Goal: Information Seeking & Learning: Learn about a topic

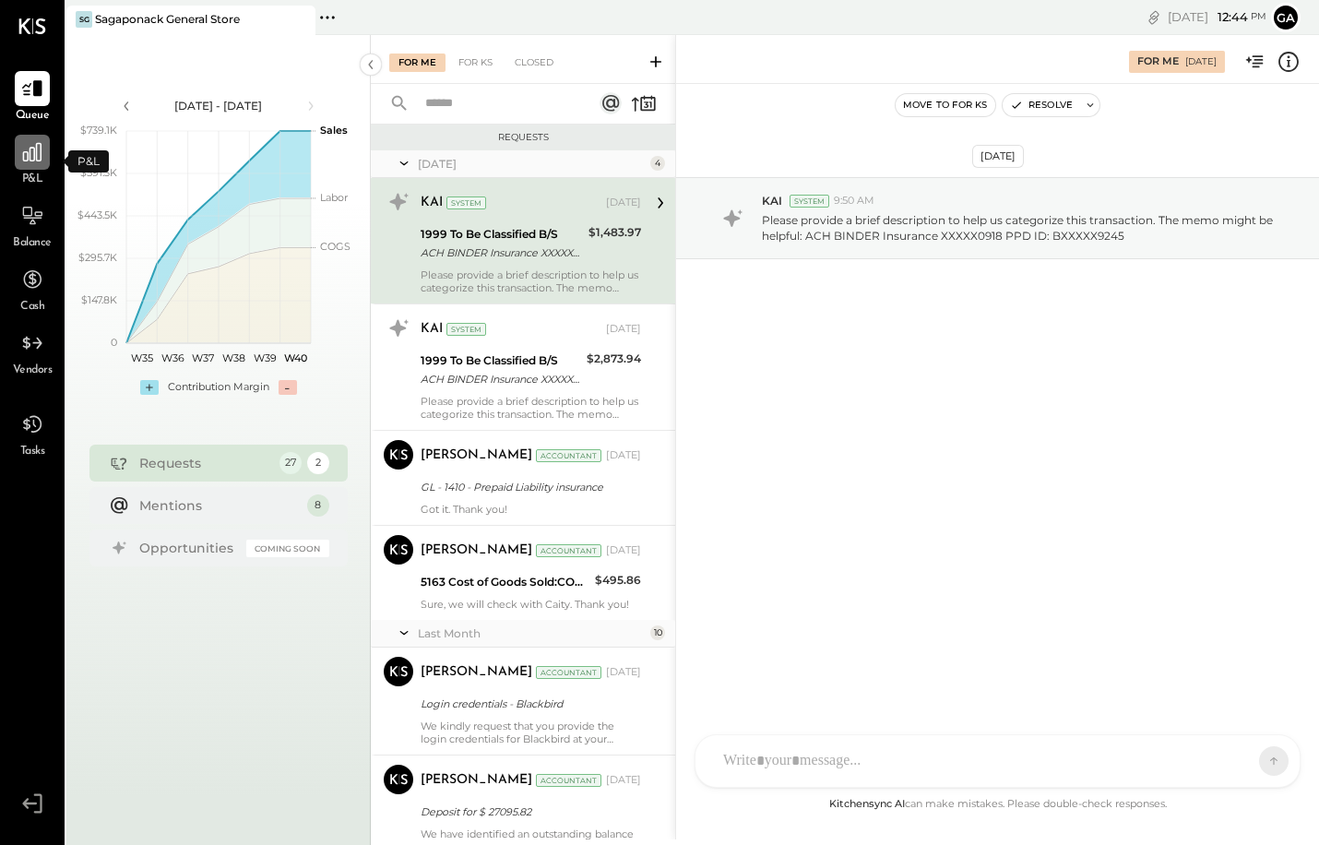
click at [27, 165] on div at bounding box center [32, 152] width 35 height 35
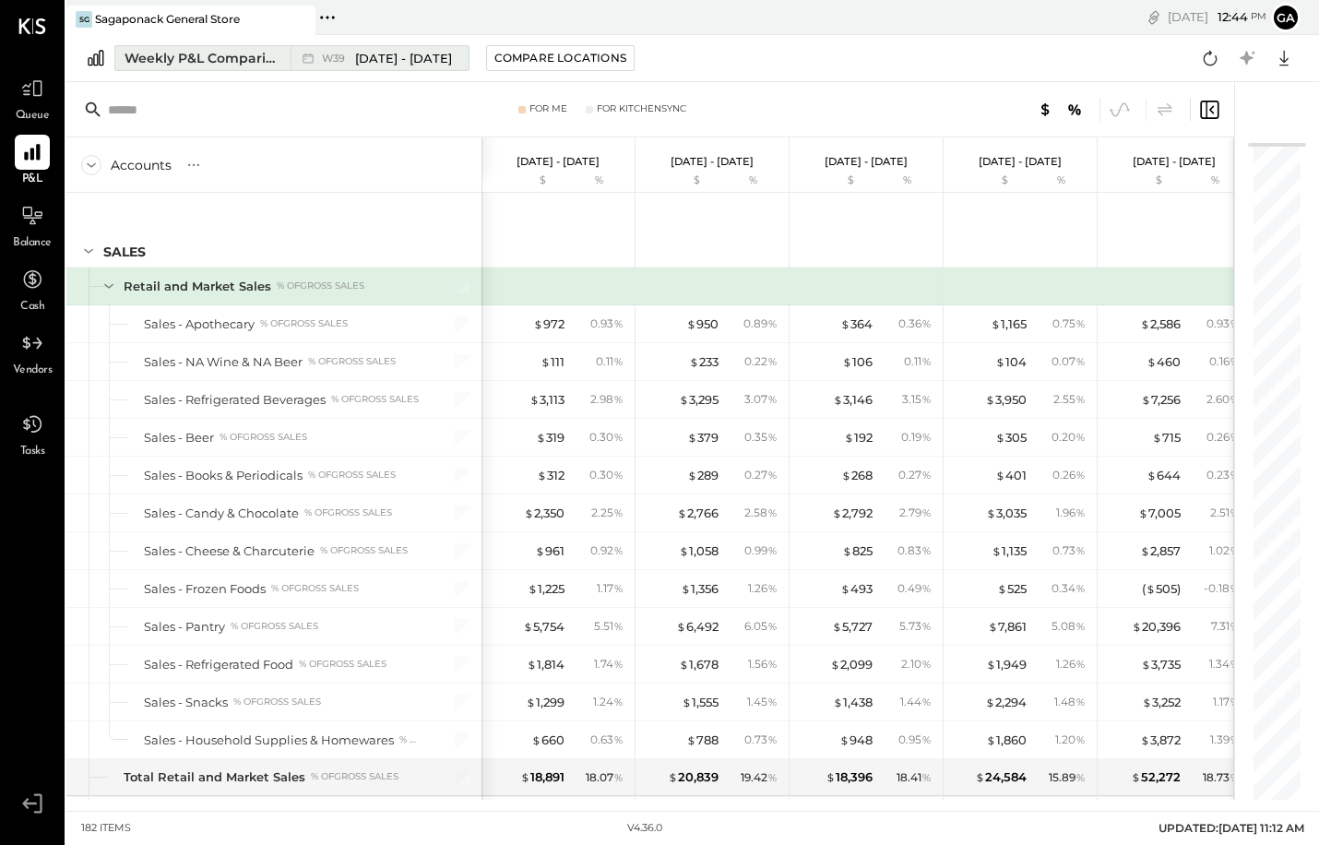
click at [244, 57] on div "Weekly P&L Comparison" at bounding box center [202, 58] width 155 height 18
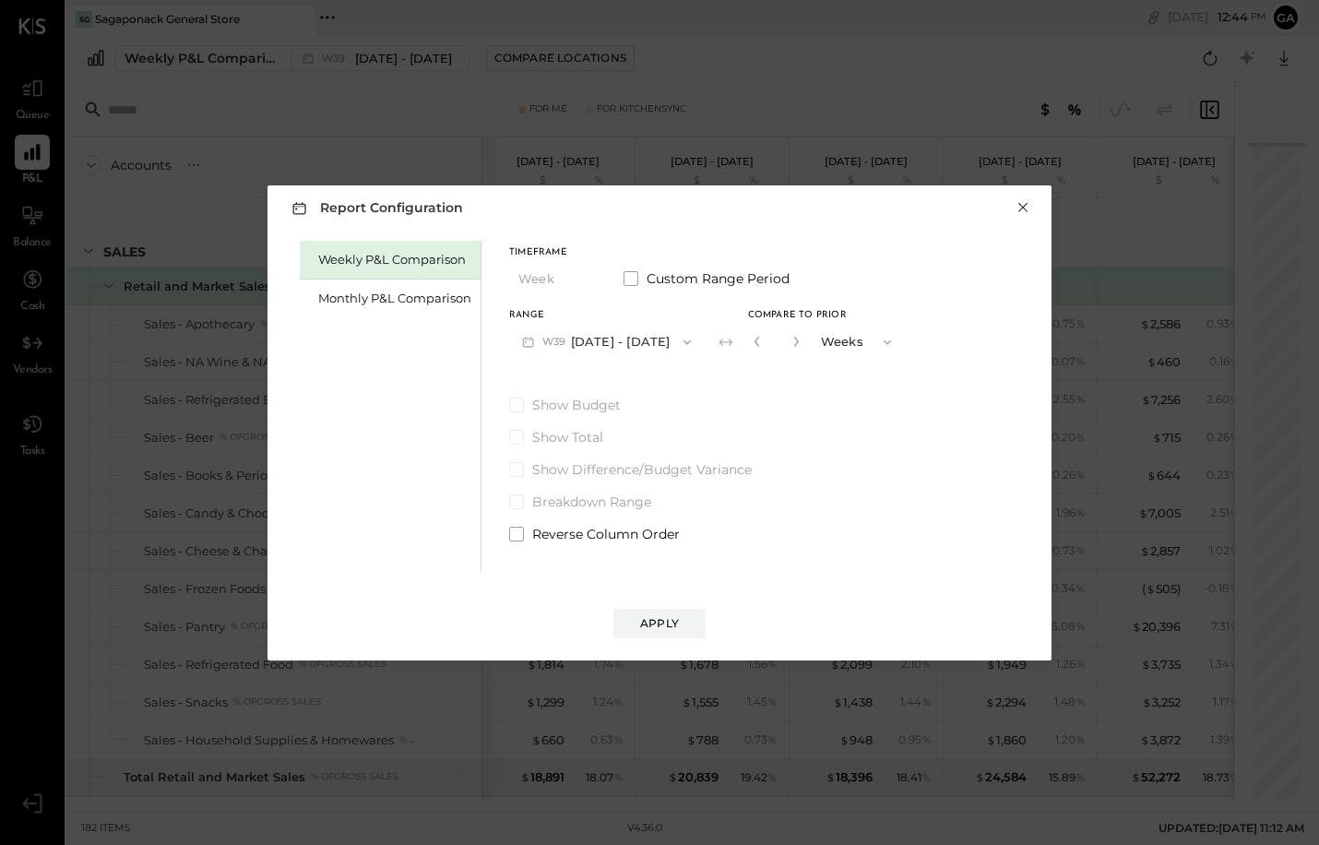
click at [1022, 210] on button "×" at bounding box center [1023, 207] width 17 height 18
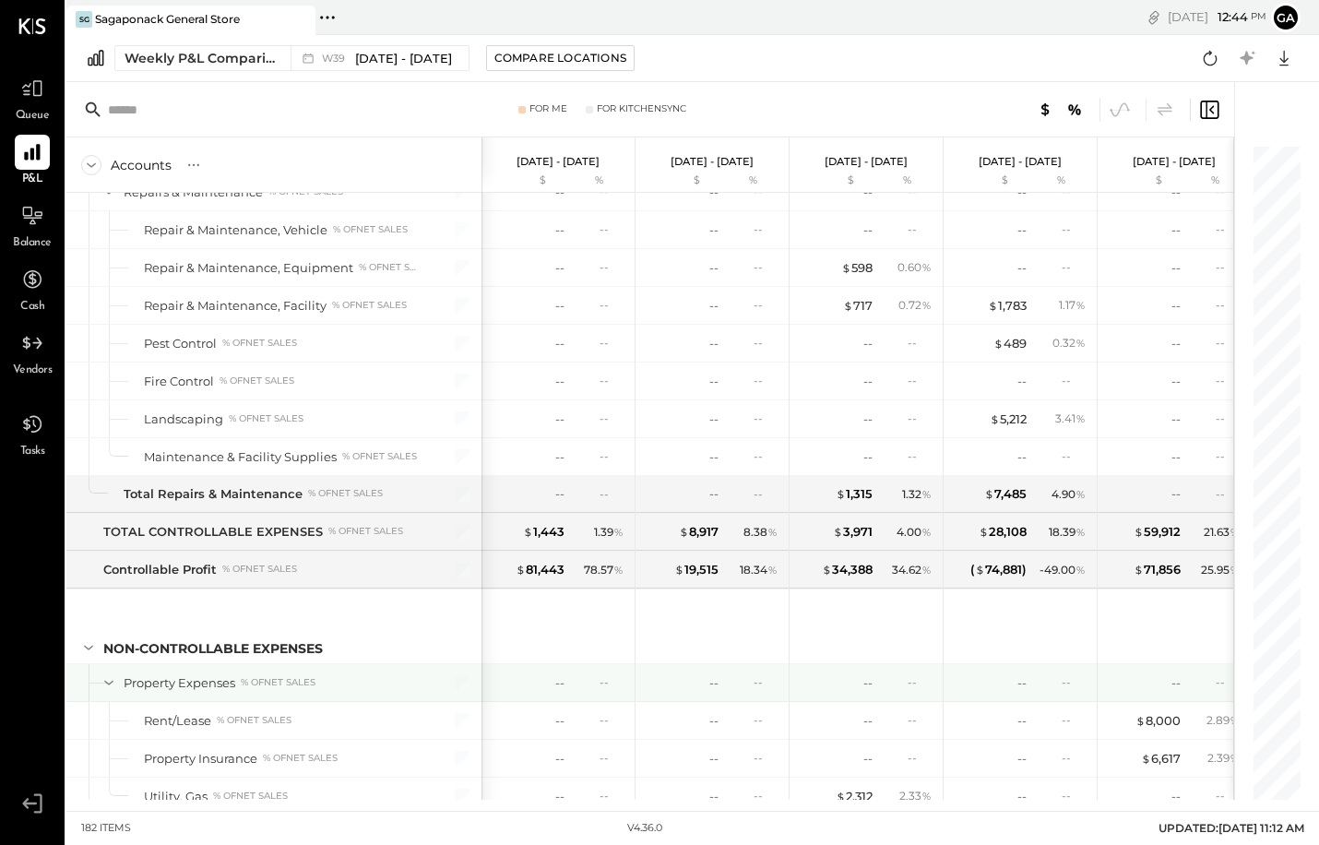
scroll to position [5648, 0]
